Goal: Use online tool/utility: Utilize a website feature to perform a specific function

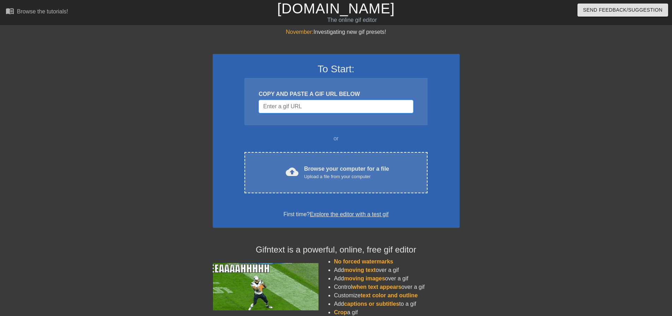
click at [288, 105] on input "Username" at bounding box center [336, 106] width 155 height 13
paste input "[URL][DOMAIN_NAME][DOMAIN_NAME]"
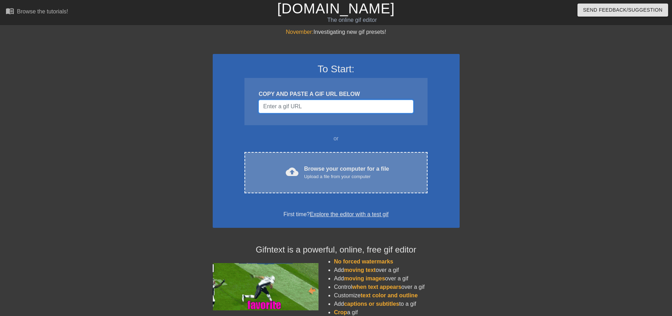
type input "[URL][DOMAIN_NAME][DOMAIN_NAME]"
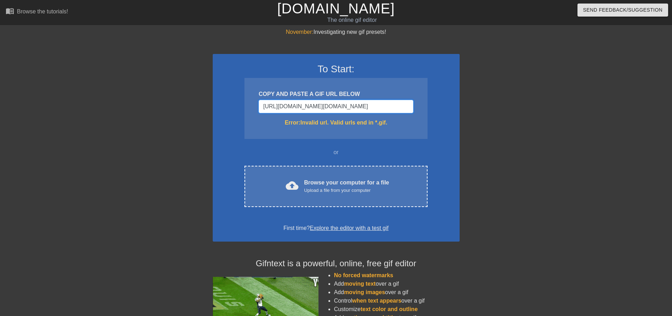
drag, startPoint x: 409, startPoint y: 108, endPoint x: 218, endPoint y: 97, distance: 190.9
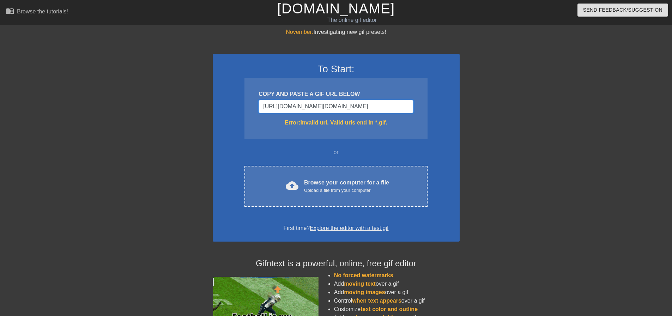
click at [218, 97] on div "To Start: COPY AND PASTE A GIF URL BELOW [URL][DOMAIN_NAME][DOMAIN_NAME] Error:…" at bounding box center [336, 148] width 247 height 188
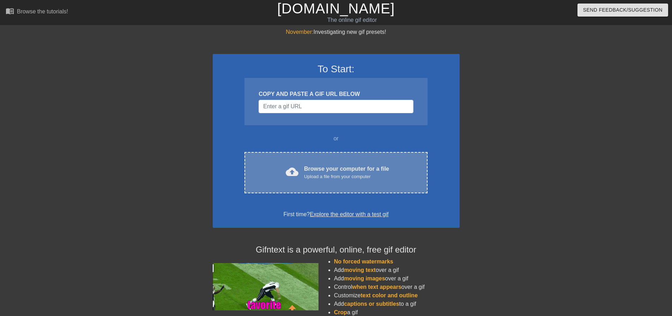
click at [306, 177] on div "Upload a file from your computer" at bounding box center [346, 176] width 85 height 7
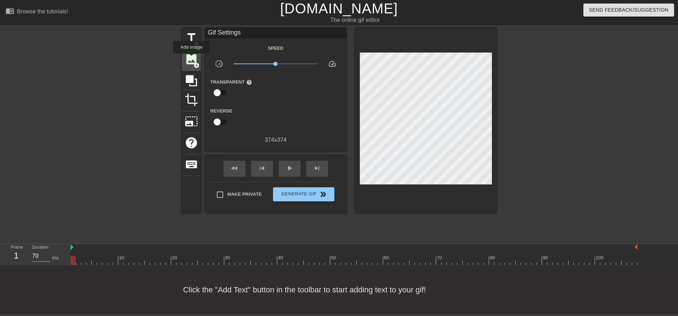
click at [191, 59] on span "image" at bounding box center [191, 59] width 13 height 13
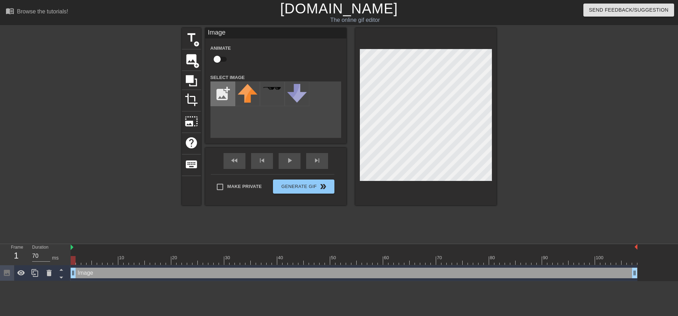
click at [224, 94] on input "file" at bounding box center [223, 94] width 24 height 24
click at [223, 98] on input "file" at bounding box center [223, 94] width 24 height 24
type input "C:\fakepath\Copper_Ingot_JE2_BE1.webp"
click at [250, 97] on img at bounding box center [248, 94] width 20 height 20
click at [246, 96] on img at bounding box center [248, 94] width 20 height 20
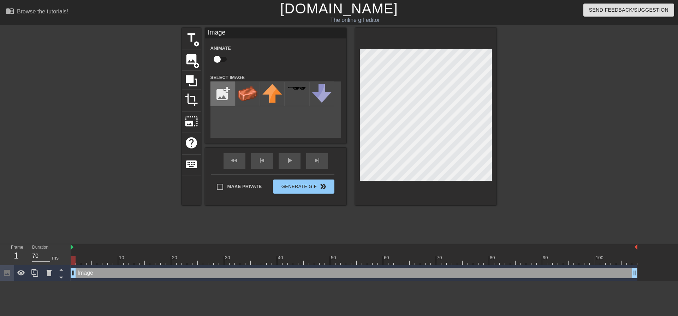
click at [222, 99] on input "file" at bounding box center [223, 94] width 24 height 24
click at [246, 99] on img at bounding box center [248, 94] width 20 height 20
click at [247, 90] on img at bounding box center [248, 94] width 20 height 20
click at [294, 162] on div "play_arrow" at bounding box center [290, 161] width 22 height 16
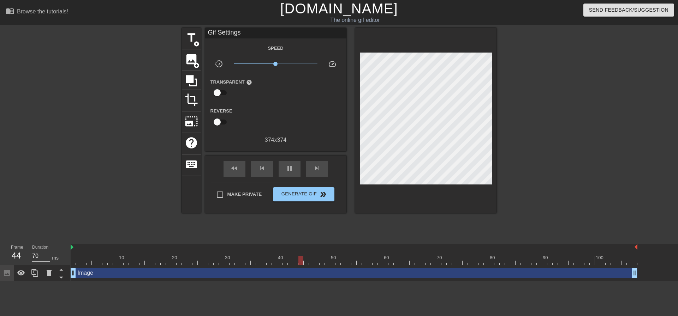
click at [548, 160] on div at bounding box center [558, 134] width 106 height 212
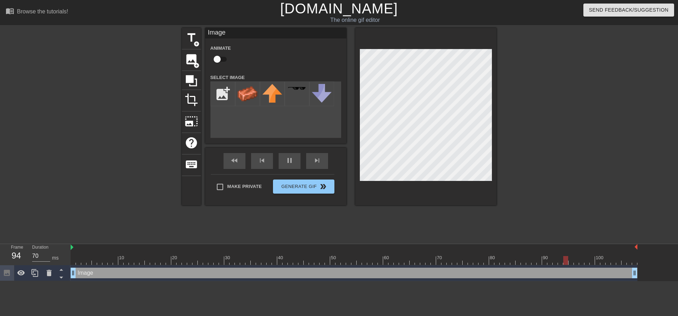
click at [523, 132] on div at bounding box center [558, 134] width 106 height 212
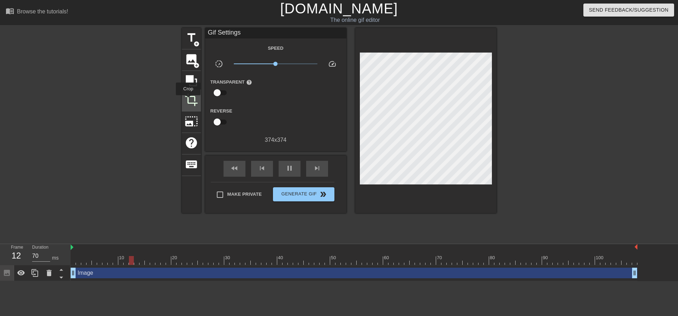
click at [188, 100] on span "crop" at bounding box center [191, 99] width 13 height 13
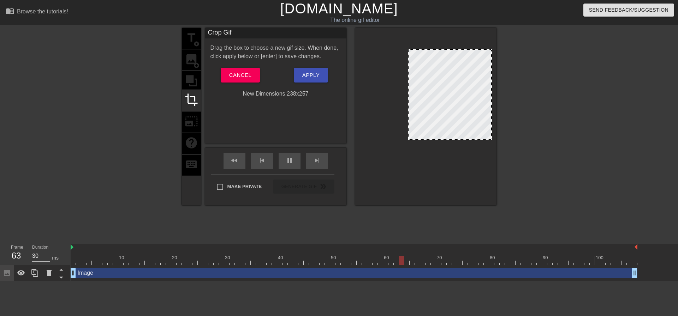
drag, startPoint x: 360, startPoint y: 180, endPoint x: 408, endPoint y: 139, distance: 63.3
click at [408, 139] on div at bounding box center [408, 139] width 7 height 7
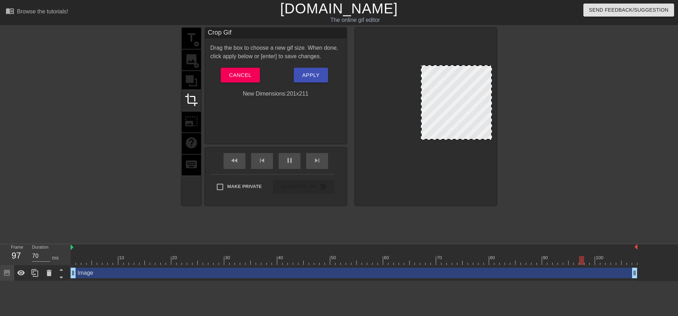
drag, startPoint x: 408, startPoint y: 51, endPoint x: 421, endPoint y: 67, distance: 20.8
click at [421, 67] on div at bounding box center [421, 65] width 7 height 7
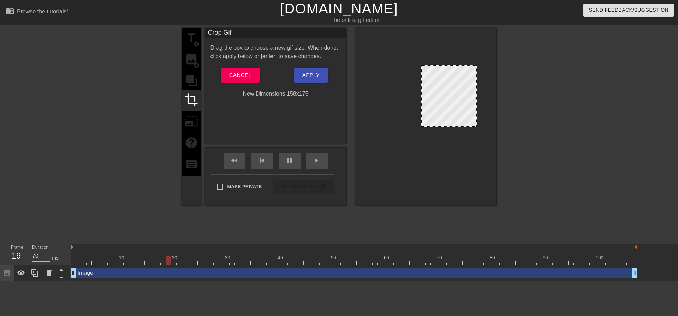
drag, startPoint x: 490, startPoint y: 140, endPoint x: 477, endPoint y: 130, distance: 16.5
click at [477, 130] on div at bounding box center [475, 126] width 7 height 7
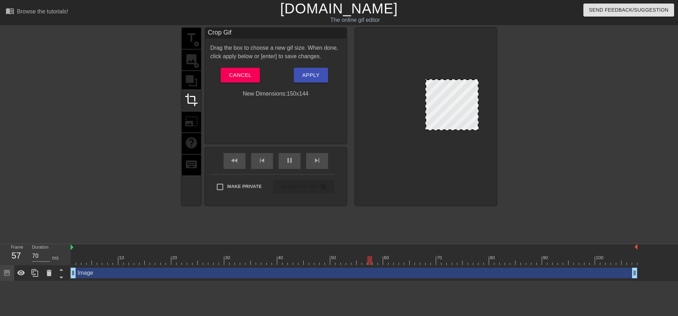
drag, startPoint x: 423, startPoint y: 66, endPoint x: 427, endPoint y: 80, distance: 14.8
click at [557, 135] on div at bounding box center [558, 134] width 106 height 212
click at [299, 78] on button "Apply" at bounding box center [311, 75] width 34 height 15
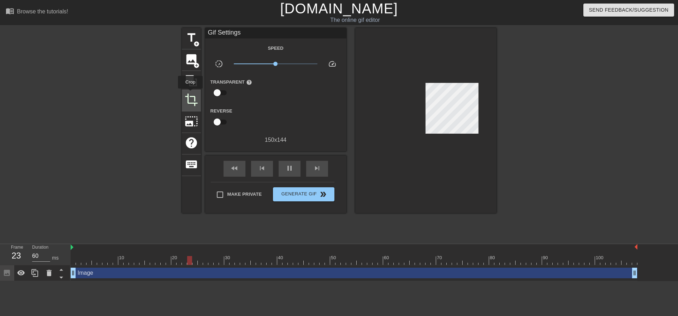
click at [190, 94] on span "crop" at bounding box center [191, 99] width 13 height 13
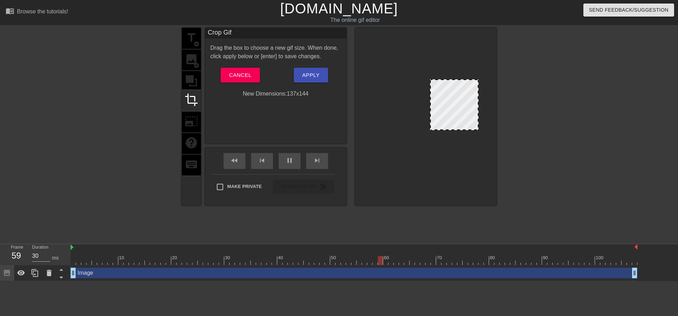
click at [430, 89] on div at bounding box center [431, 104] width 4 height 49
drag, startPoint x: 478, startPoint y: 102, endPoint x: 474, endPoint y: 103, distance: 4.3
click at [474, 103] on div at bounding box center [474, 104] width 4 height 49
click at [311, 74] on span "Apply" at bounding box center [310, 75] width 17 height 9
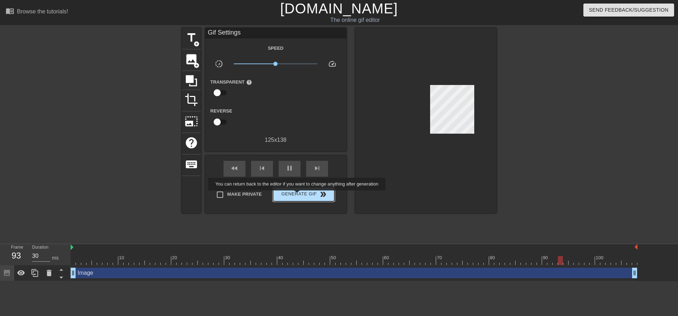
type input "70"
click at [298, 196] on span "Generate Gif double_arrow" at bounding box center [303, 194] width 55 height 8
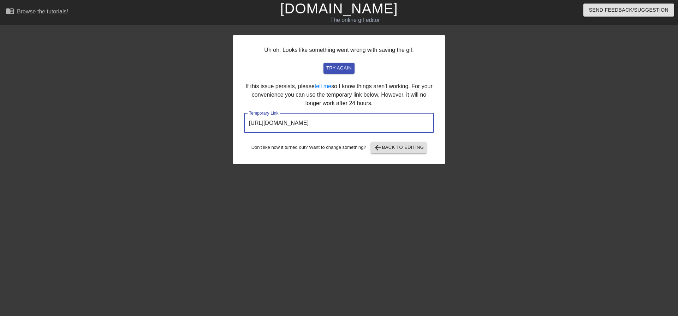
drag, startPoint x: 403, startPoint y: 121, endPoint x: 196, endPoint y: 114, distance: 207.7
click at [198, 114] on div "Uh oh. Looks like something went wrong with saving the gif. try again If this i…" at bounding box center [339, 134] width 678 height 212
click at [467, 231] on div at bounding box center [506, 134] width 106 height 212
